Goal: Obtain resource: Download file/media

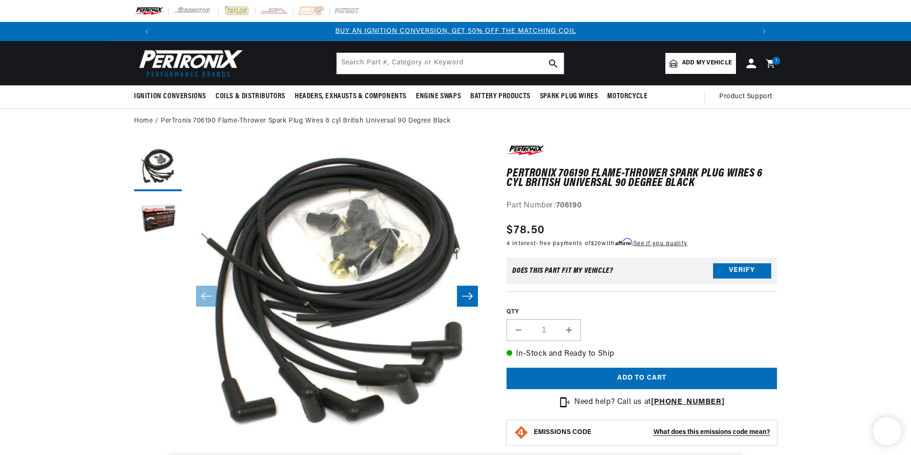
click at [371, 63] on input "text" at bounding box center [450, 63] width 227 height 21
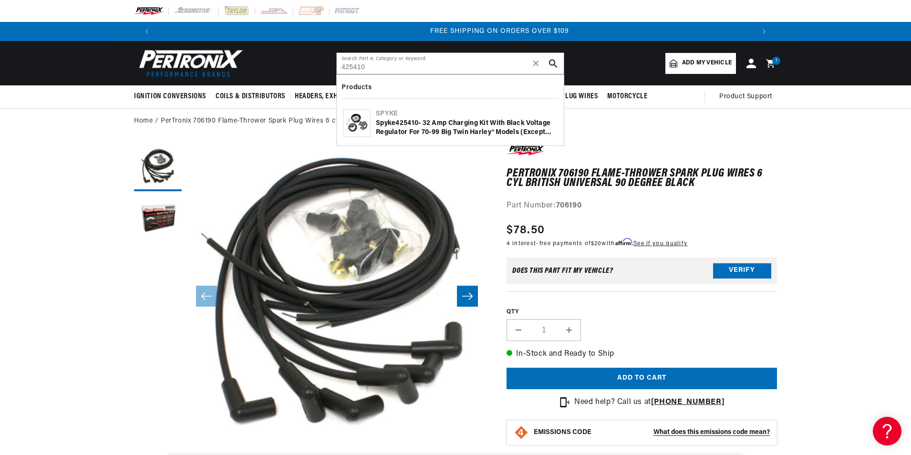
scroll to position [0, 1192]
type input "425410"
click at [460, 131] on div "Spyke 425410 - 32 Amp Charging Kit with Black Voltage Regulator for 70-99 Big T…" at bounding box center [467, 128] width 182 height 19
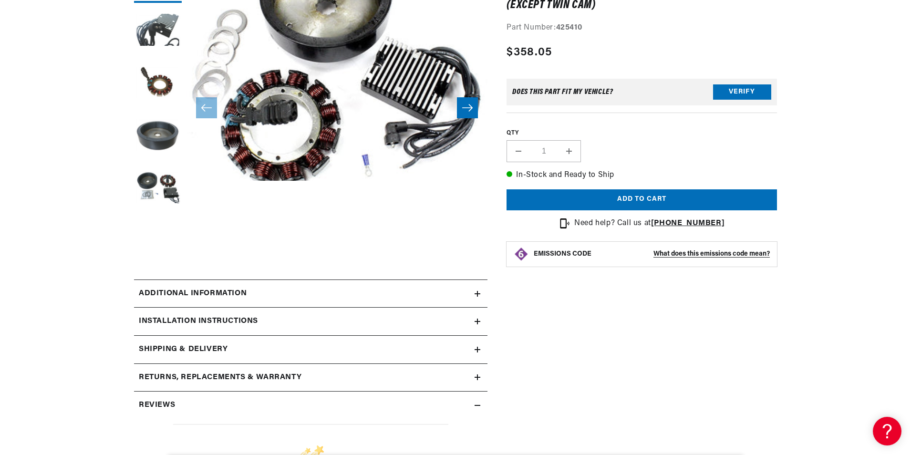
scroll to position [191, 0]
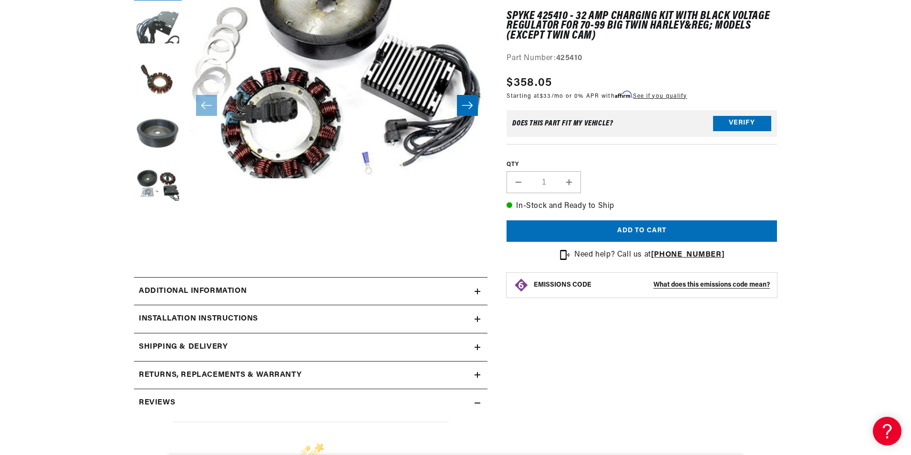
click at [215, 293] on h2 "Additional information" at bounding box center [193, 291] width 108 height 12
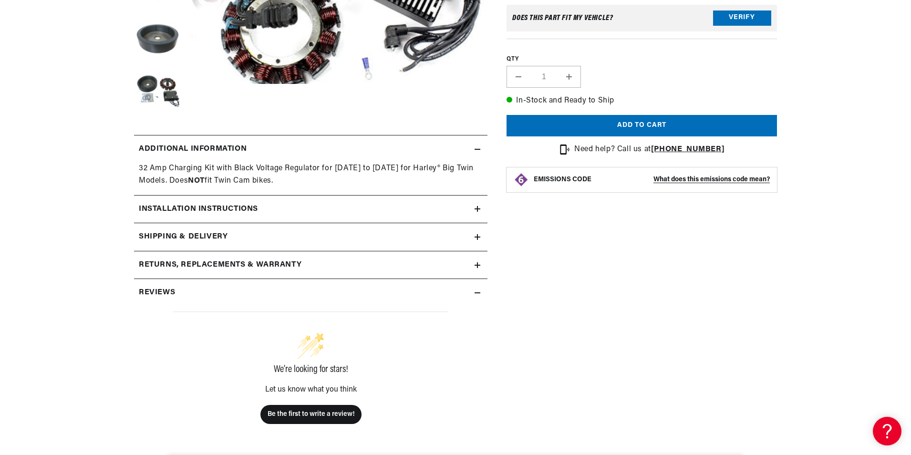
scroll to position [286, 0]
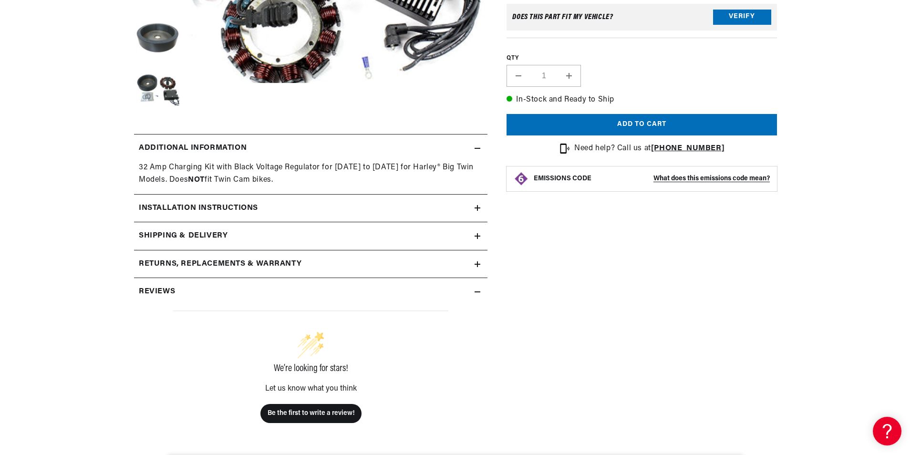
click at [234, 203] on h2 "Installation instructions" at bounding box center [198, 208] width 119 height 12
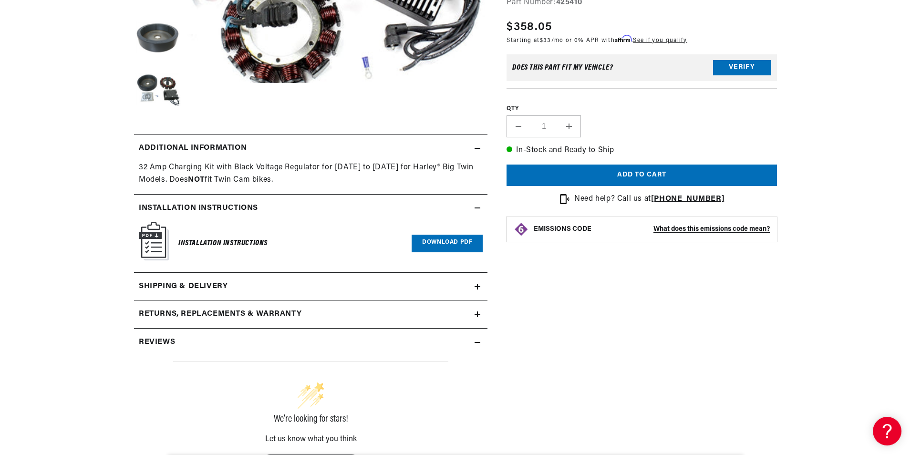
click at [453, 254] on div "Installation Instructions Download PDF" at bounding box center [311, 243] width 344 height 43
click at [458, 241] on link "Download PDF" at bounding box center [447, 244] width 71 height 18
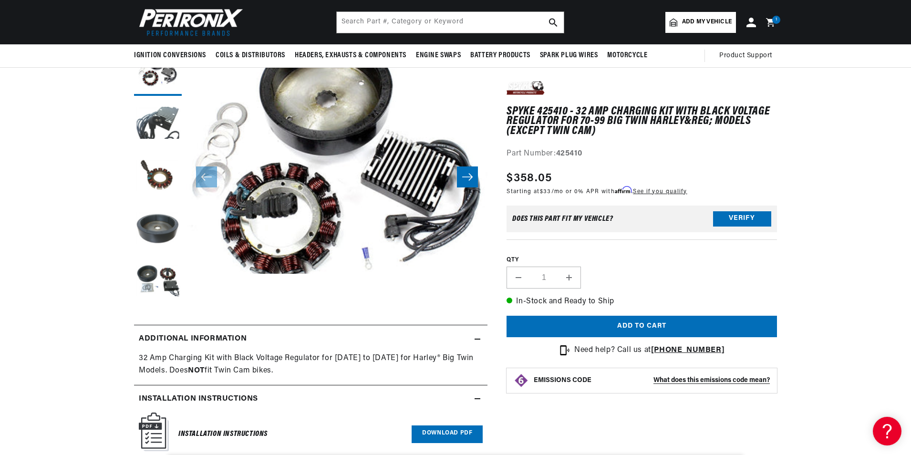
scroll to position [0, 1192]
click at [406, 21] on input "text" at bounding box center [450, 22] width 227 height 21
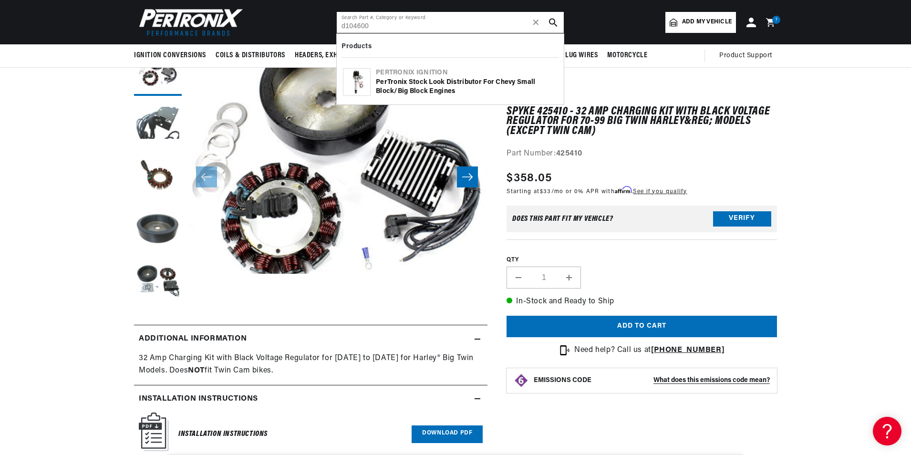
scroll to position [0, 0]
type input "d104600"
click at [439, 81] on div "PerTronix Stock Look Distributor for Chevy Small Block/Big Block Engines" at bounding box center [467, 87] width 182 height 19
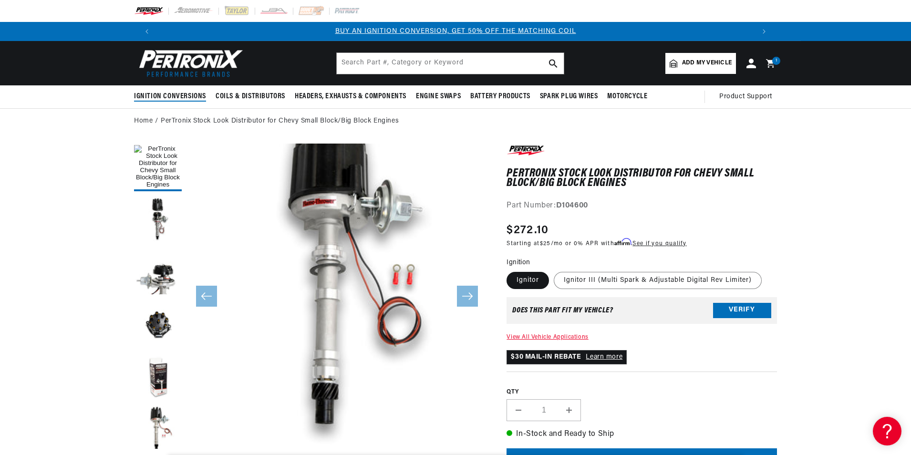
scroll to position [30, 0]
